Goal: Information Seeking & Learning: Learn about a topic

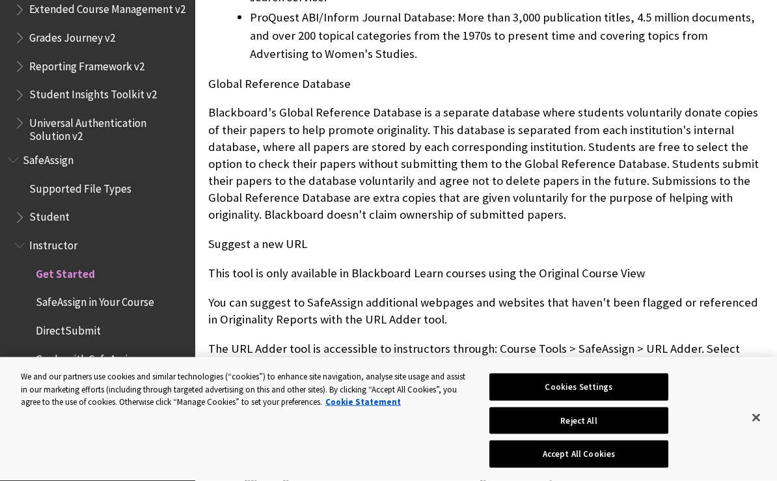
scroll to position [859, 0]
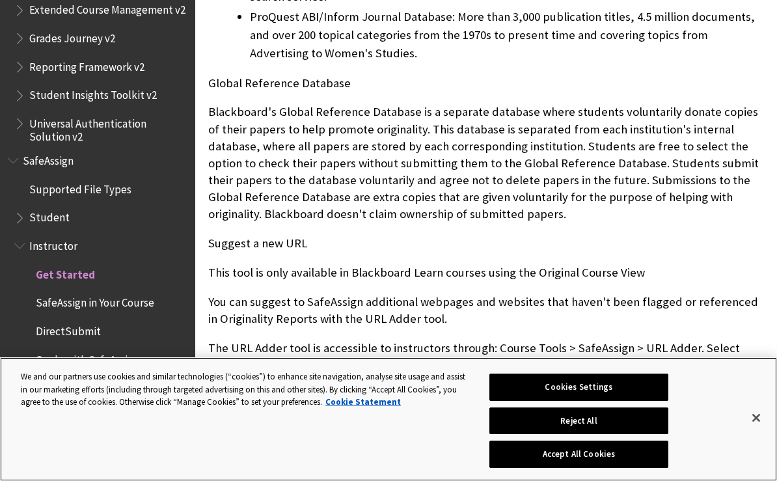
click at [609, 465] on button "Accept All Cookies" at bounding box center [578, 453] width 179 height 27
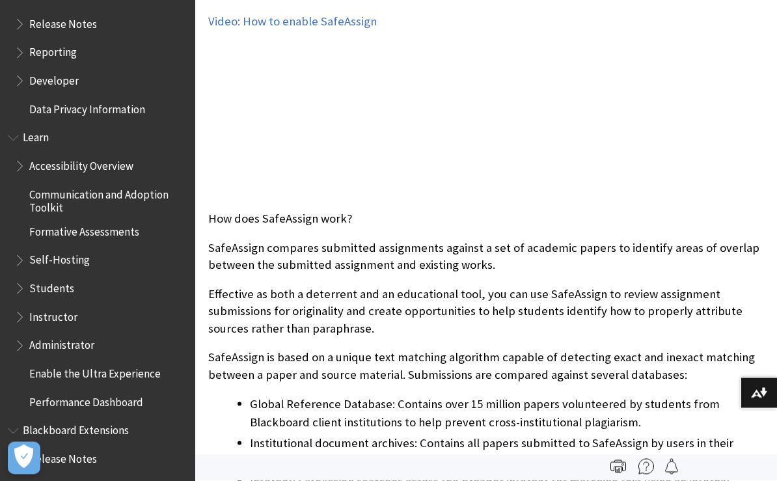
scroll to position [991, 0]
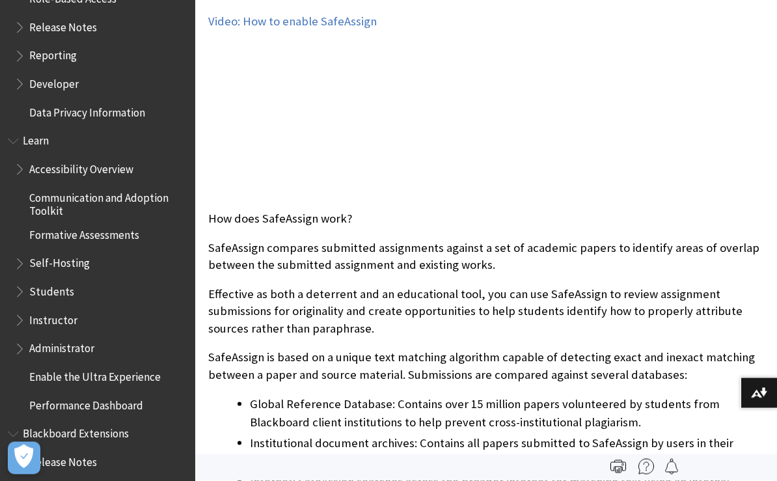
click at [27, 281] on span "Book outline for Blackboard Learn Help" at bounding box center [21, 289] width 14 height 16
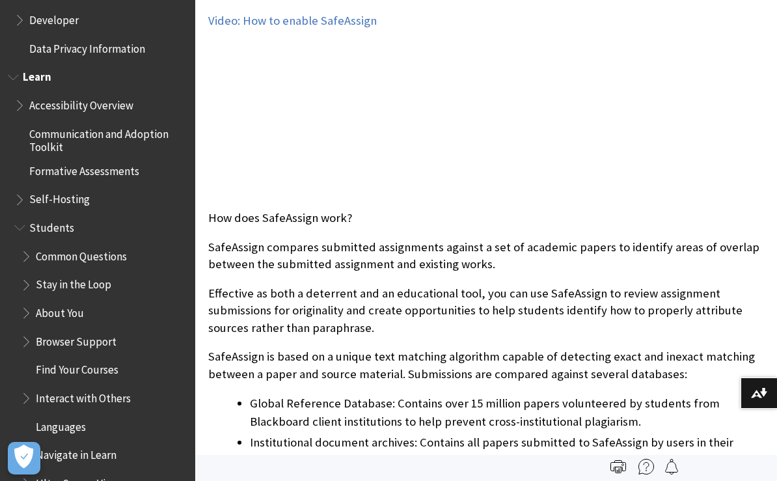
scroll to position [1058, 0]
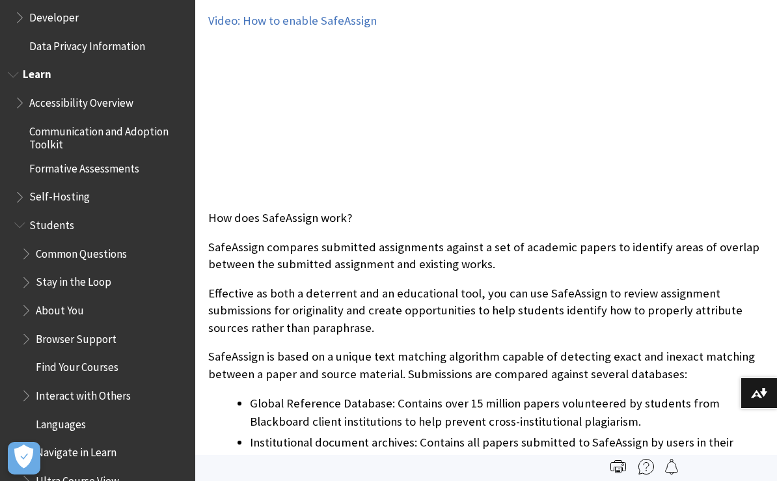
click at [114, 243] on span "Common Questions" at bounding box center [81, 252] width 91 height 18
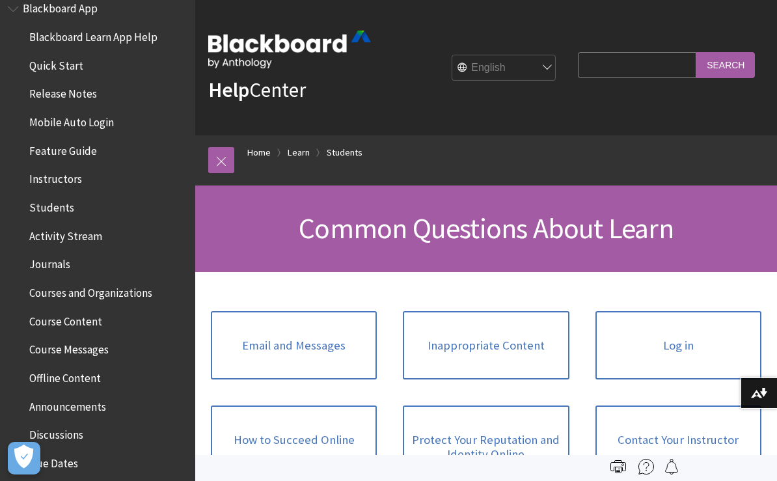
scroll to position [131, 0]
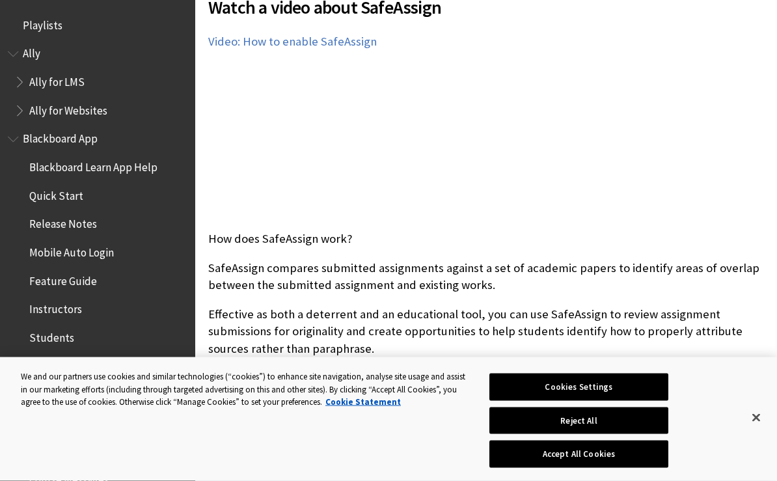
scroll to position [1501, 0]
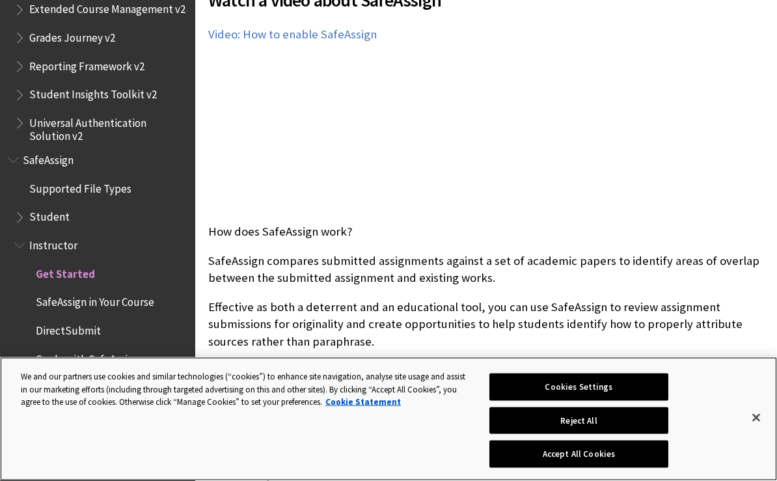
click at [619, 468] on button "Accept All Cookies" at bounding box center [578, 453] width 179 height 27
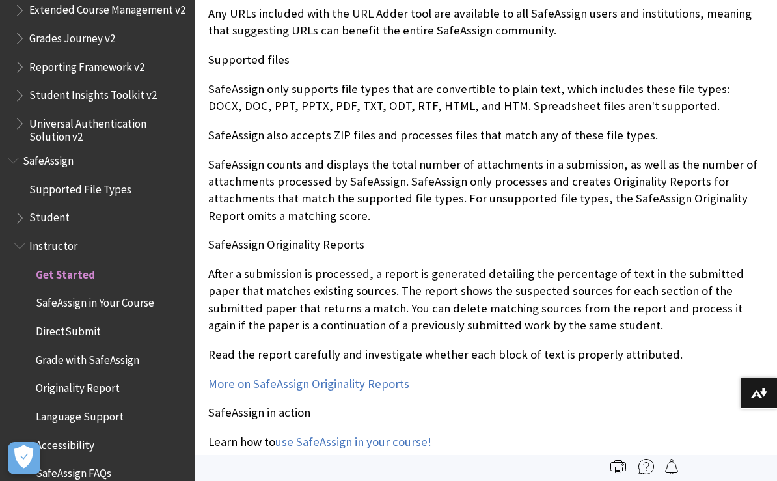
click at [55, 292] on span "SafeAssign in Your Course" at bounding box center [95, 301] width 118 height 18
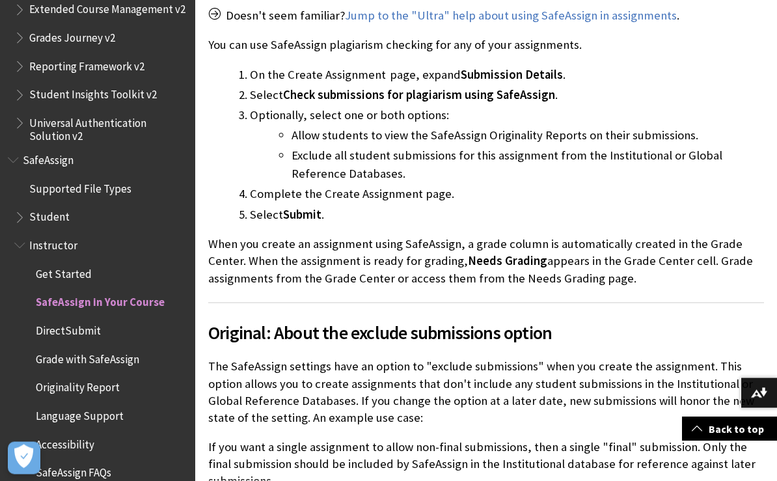
scroll to position [1983, 0]
